Goal: Check status: Check status

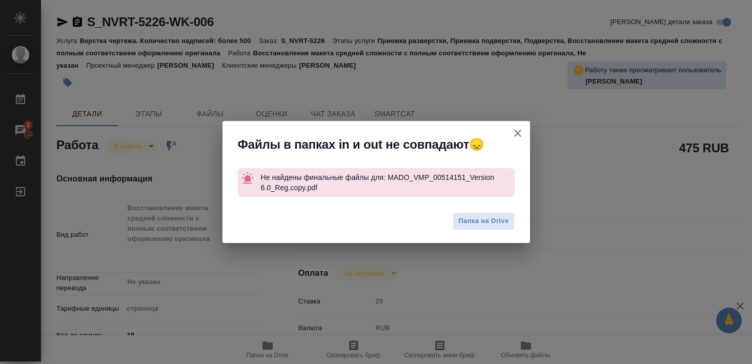
type textarea "x"
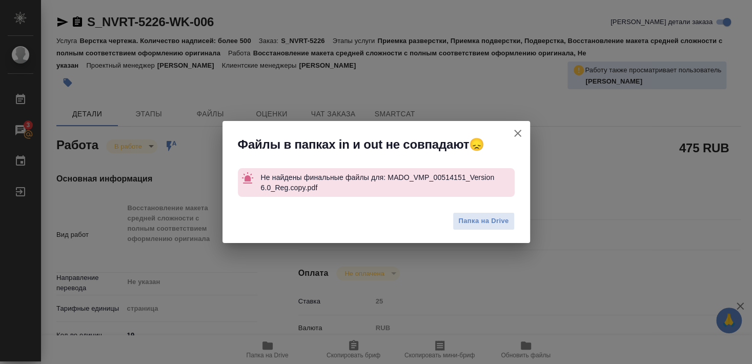
type textarea "x"
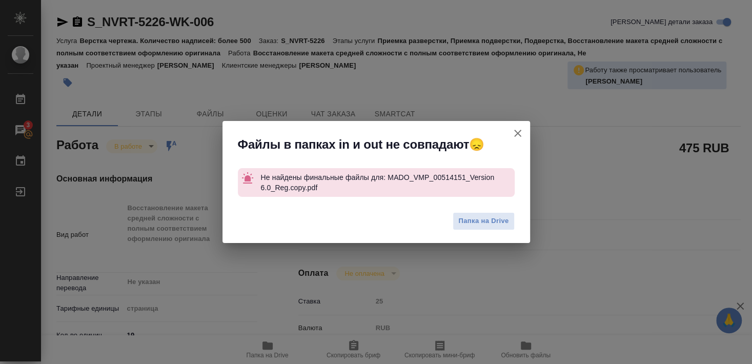
type textarea "x"
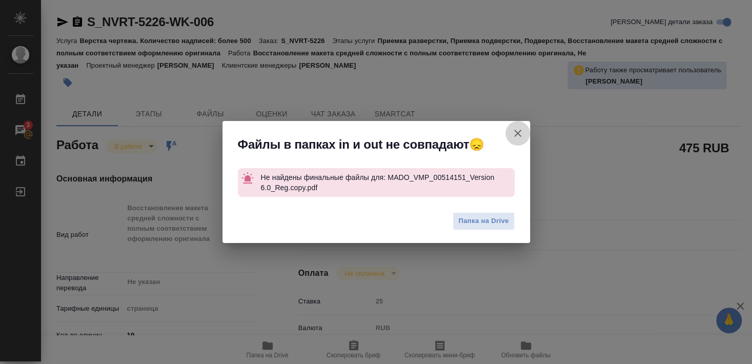
click at [516, 134] on icon "button" at bounding box center [517, 133] width 7 height 7
type textarea "x"
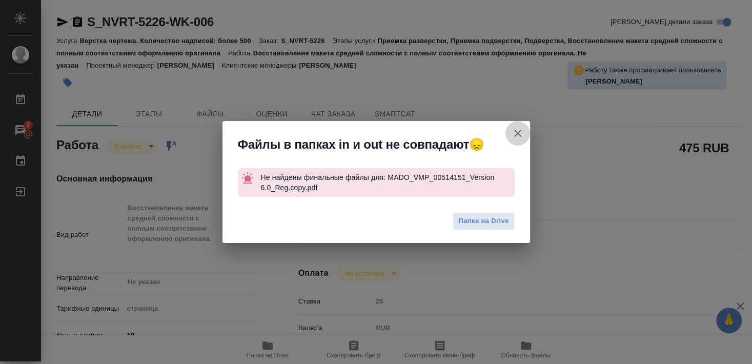
type textarea "x"
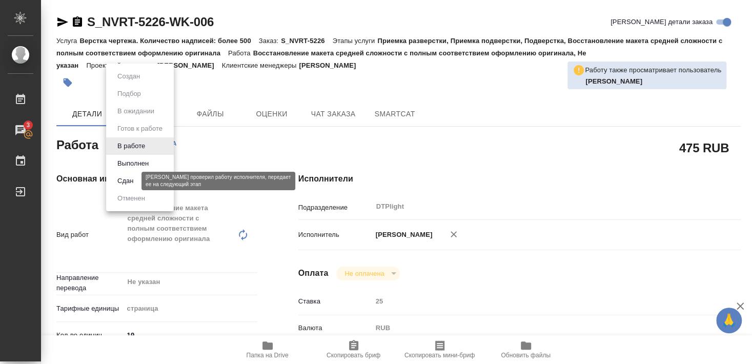
click at [123, 179] on button "Сдан" at bounding box center [125, 180] width 22 height 11
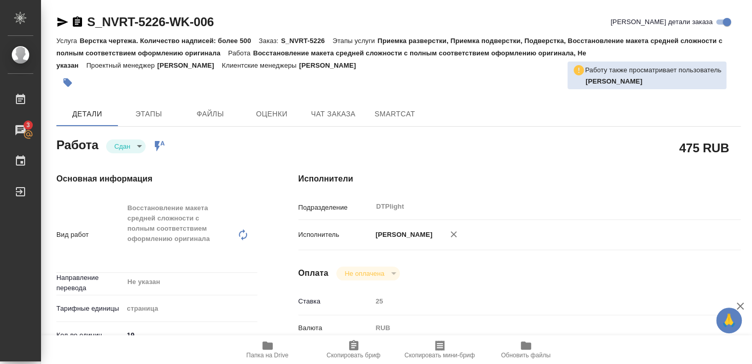
type textarea "x"
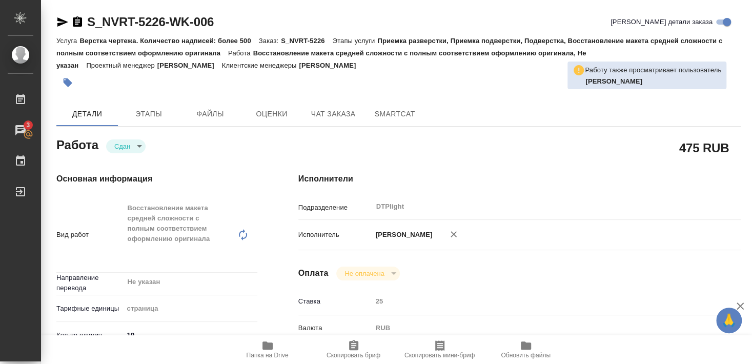
type textarea "x"
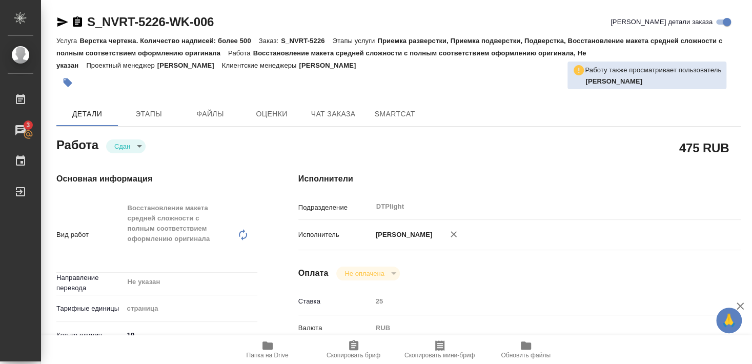
type textarea "x"
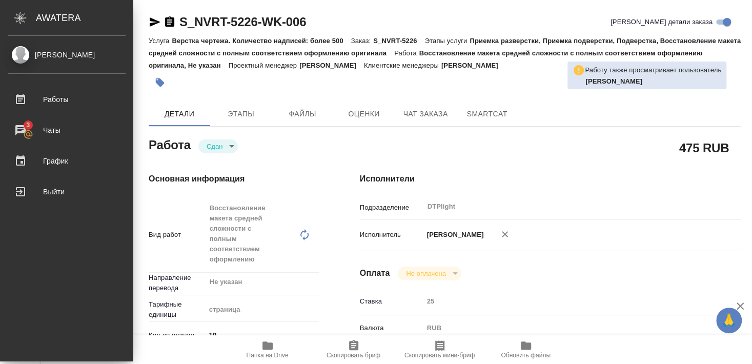
type textarea "x"
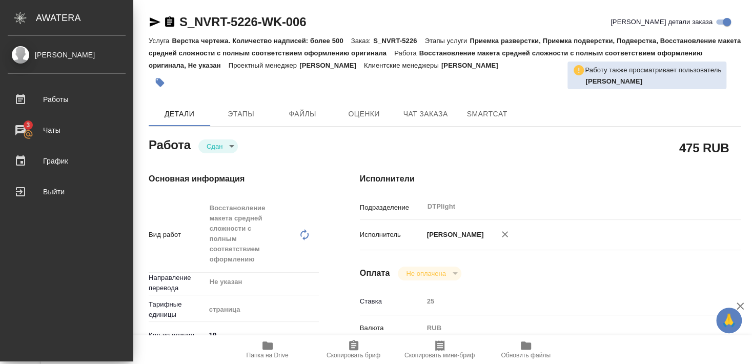
type textarea "x"
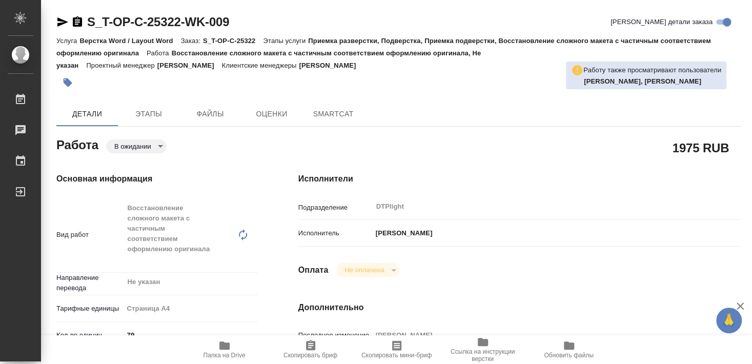
type textarea "x"
